Goal: Information Seeking & Learning: Learn about a topic

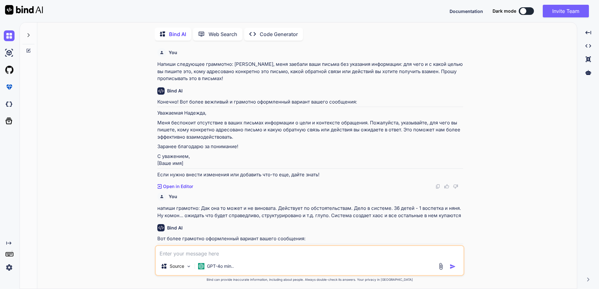
scroll to position [558, 0]
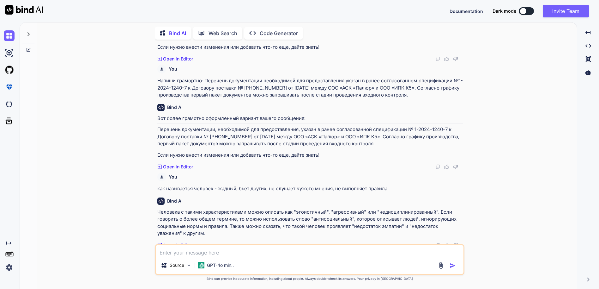
click at [185, 252] on textarea at bounding box center [310, 250] width 308 height 11
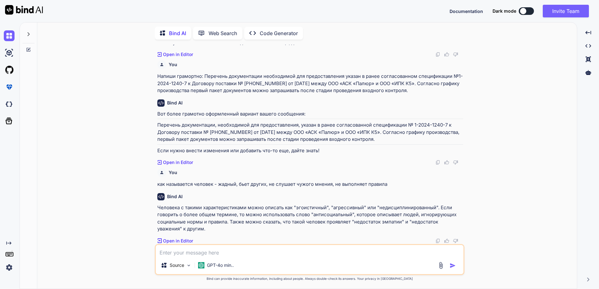
click at [188, 249] on textarea at bounding box center [310, 250] width 308 height 11
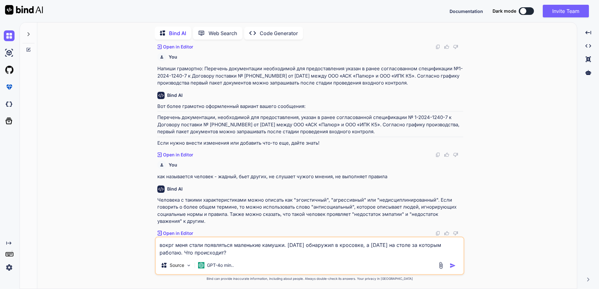
type textarea "вокруг меня стали появляться маленькие камушки. [DATE] обнаружил в кросовке, а …"
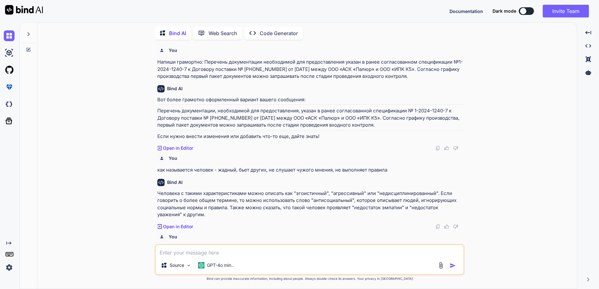
scroll to position [650, 0]
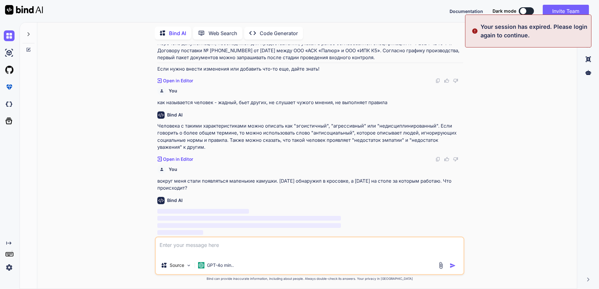
type textarea "вокруг меня стали появляться маленькие камушки. [DATE] обнаружил в кросовке, а …"
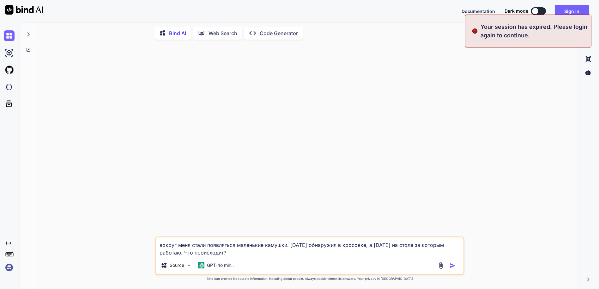
scroll to position [0, 0]
drag, startPoint x: 193, startPoint y: 196, endPoint x: 169, endPoint y: 190, distance: 24.5
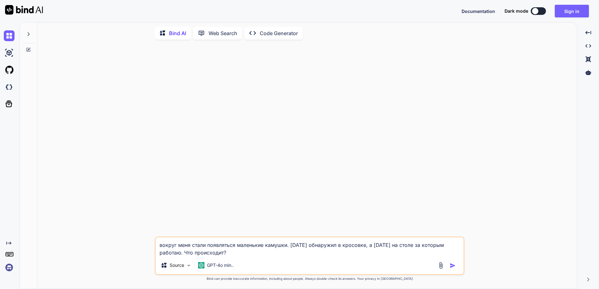
drag, startPoint x: 229, startPoint y: 252, endPoint x: 145, endPoint y: 238, distance: 84.5
click at [145, 238] on div "вокруг меня стали появляться маленькие камушки. [DATE] обнаружил в кросовке, а …" at bounding box center [309, 167] width 535 height 244
click at [454, 265] on img "button" at bounding box center [453, 265] width 6 height 6
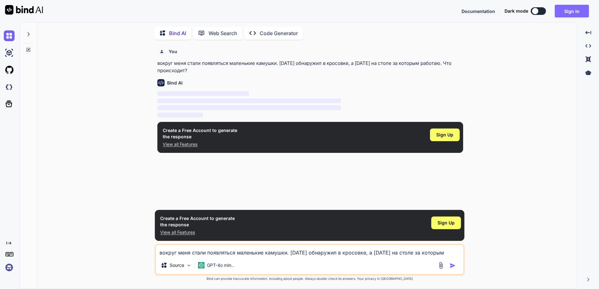
click at [568, 11] on button "Sign in" at bounding box center [572, 11] width 34 height 13
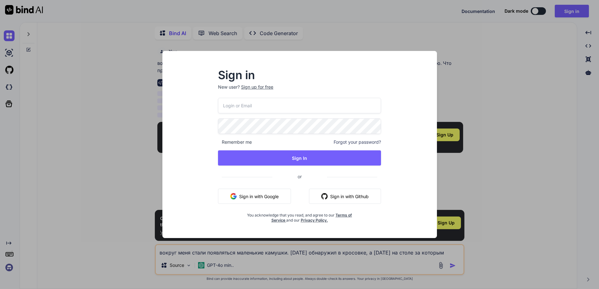
type input "[EMAIL_ADDRESS][DOMAIN_NAME]"
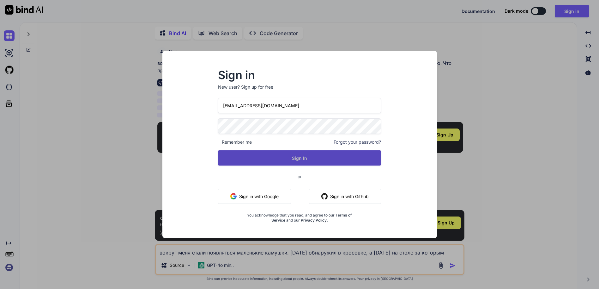
click at [315, 158] on button "Sign In" at bounding box center [299, 157] width 163 height 15
click at [296, 157] on button "Sign In" at bounding box center [299, 157] width 163 height 15
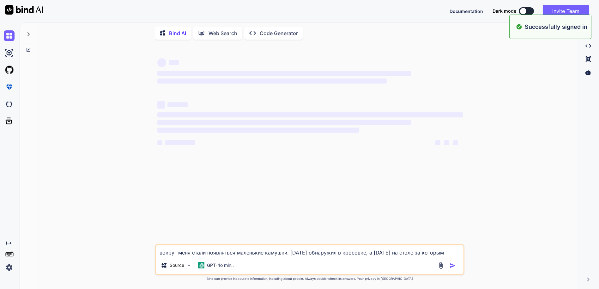
click at [233, 253] on textarea "вокруг меня стали появляться маленькие камушки. [DATE] обнаружил в кросовке, а …" at bounding box center [310, 250] width 308 height 11
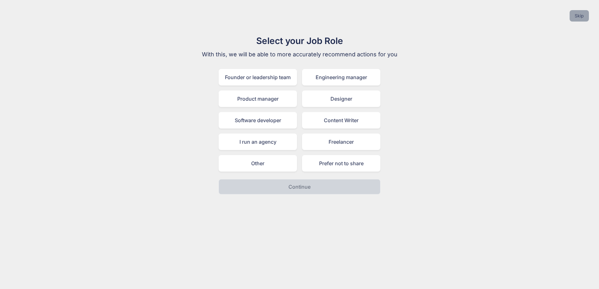
click at [580, 20] on button "Skip" at bounding box center [579, 15] width 19 height 11
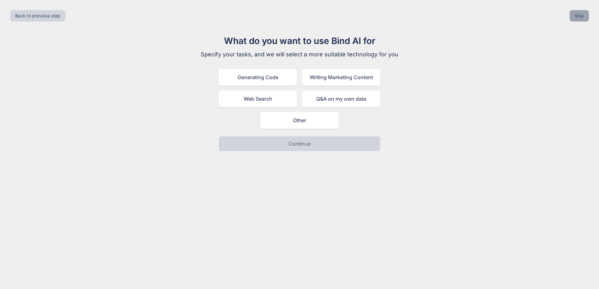
click at [580, 20] on button "Skip" at bounding box center [579, 15] width 19 height 11
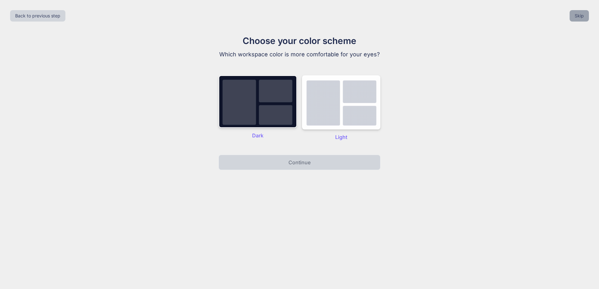
click at [580, 20] on button "Skip" at bounding box center [579, 15] width 19 height 11
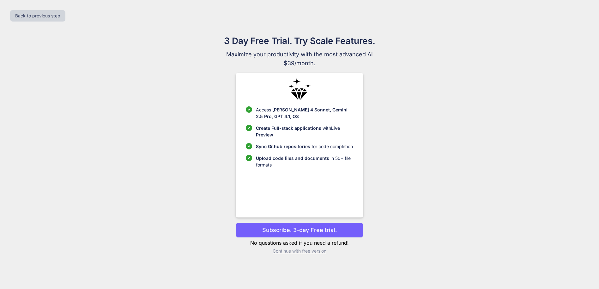
drag, startPoint x: 319, startPoint y: 250, endPoint x: 314, endPoint y: 254, distance: 6.8
click at [319, 250] on p "Continue with free version" at bounding box center [299, 251] width 127 height 6
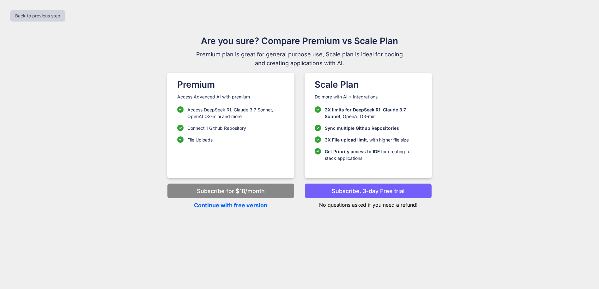
click at [255, 207] on p "Continue with free version" at bounding box center [230, 205] width 127 height 9
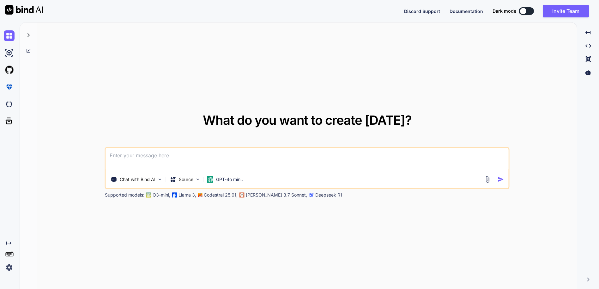
type textarea "x"
click at [158, 155] on textarea at bounding box center [307, 159] width 403 height 23
type textarea "вокруг меня стали появляться маленькие камушки. [DATE] обнаружил в кросовке, а …"
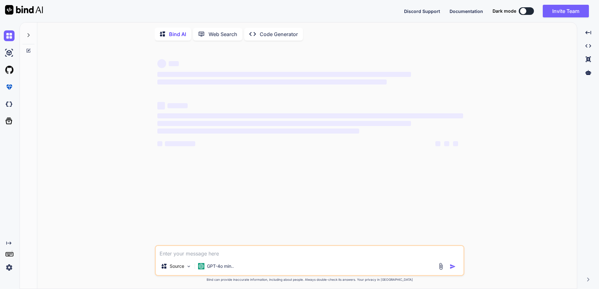
type textarea "x"
type textarea "вокруг меня стали появляться маленькие камушки. [DATE] обнаружил в кросовке, а …"
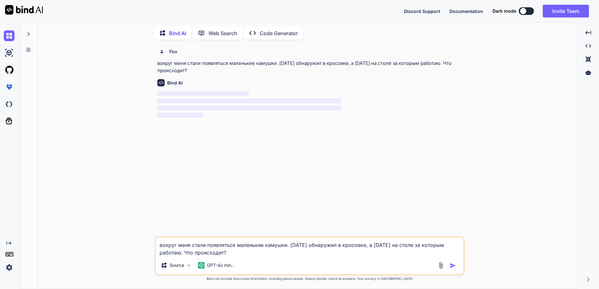
drag, startPoint x: 230, startPoint y: 250, endPoint x: 129, endPoint y: 241, distance: 101.6
click at [129, 241] on div "You вокруг меня стали появляться маленькие камушки. Вчера обнаружил в кросовке,…" at bounding box center [309, 167] width 535 height 244
type textarea "x"
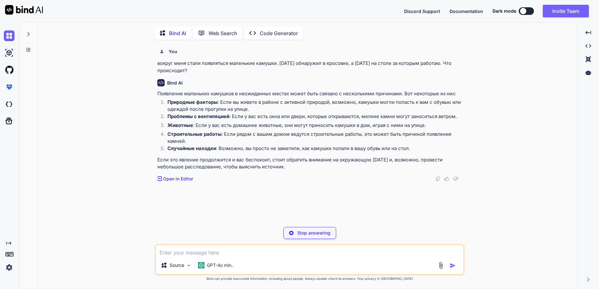
type textarea "x"
drag, startPoint x: 231, startPoint y: 116, endPoint x: 169, endPoint y: 116, distance: 62.6
click at [169, 116] on p "Проблемы с вентиляцией : Если у вас есть окна или двери, которые открываются, м…" at bounding box center [316, 116] width 296 height 7
drag, startPoint x: 169, startPoint y: 116, endPoint x: 192, endPoint y: 125, distance: 24.6
click at [192, 125] on strong "Животные" at bounding box center [181, 125] width 26 height 6
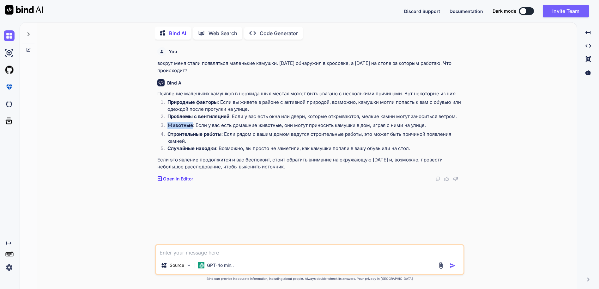
drag, startPoint x: 168, startPoint y: 125, endPoint x: 193, endPoint y: 125, distance: 24.7
click at [193, 125] on strong "Животные" at bounding box center [181, 125] width 26 height 6
drag, startPoint x: 193, startPoint y: 125, endPoint x: 179, endPoint y: 132, distance: 16.0
click at [179, 132] on strong "Строительные работы" at bounding box center [195, 134] width 54 height 6
drag, startPoint x: 168, startPoint y: 133, endPoint x: 222, endPoint y: 135, distance: 54.1
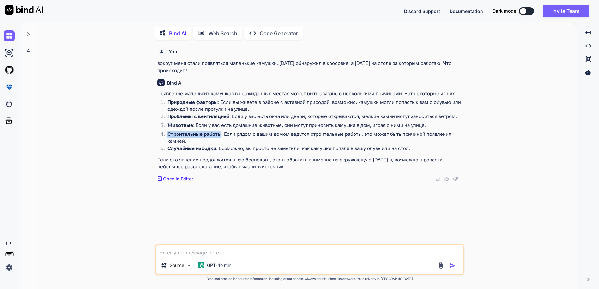
click at [222, 135] on li "Строительные работы : Если рядом с вашим домом ведутся строительные работы, это…" at bounding box center [313, 138] width 301 height 14
drag, startPoint x: 232, startPoint y: 116, endPoint x: 291, endPoint y: 115, distance: 58.8
click at [291, 115] on p "Проблемы с вентиляцией : Если у вас есть окна или двери, которые открываются, м…" at bounding box center [316, 116] width 296 height 7
drag, startPoint x: 208, startPoint y: 124, endPoint x: 257, endPoint y: 124, distance: 49.6
click at [257, 124] on p "Животные : Если у вас есть домашние животные, они могут приносить камушки в дом…" at bounding box center [316, 125] width 296 height 7
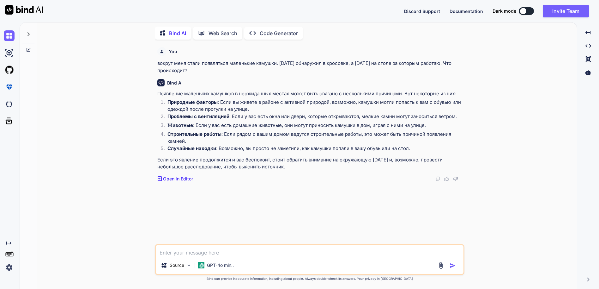
drag, startPoint x: 257, startPoint y: 124, endPoint x: 224, endPoint y: 135, distance: 35.7
click at [224, 135] on p "Строительные работы : Если рядом с вашим домом ведутся строительные работы, это…" at bounding box center [316, 138] width 296 height 14
drag, startPoint x: 224, startPoint y: 134, endPoint x: 357, endPoint y: 135, distance: 133.1
click at [357, 135] on p "Строительные работы : Если рядом с вашим домом ведутся строительные работы, это…" at bounding box center [316, 138] width 296 height 14
